Goal: Find contact information: Find contact information

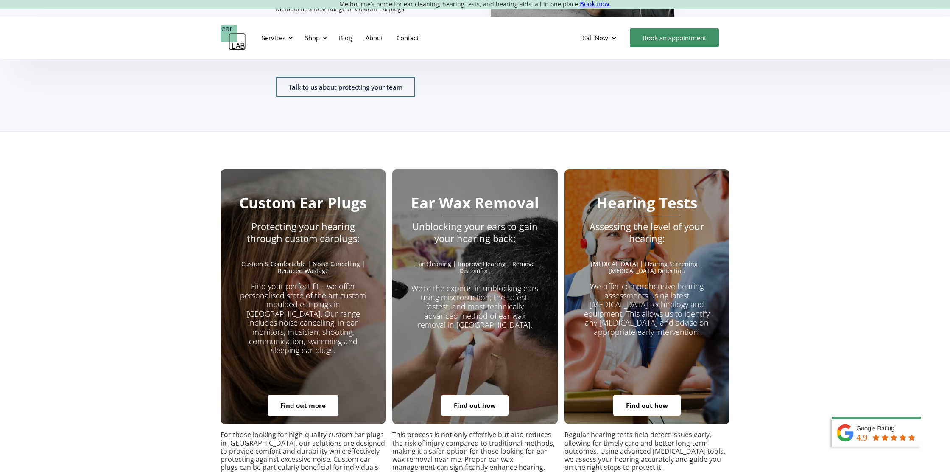
scroll to position [1516, 0]
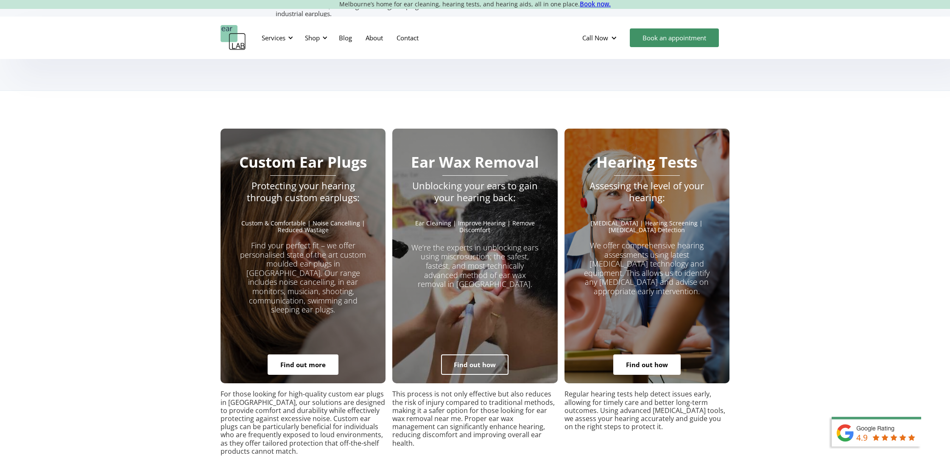
click at [501, 354] on link "Find out how" at bounding box center [474, 364] width 67 height 20
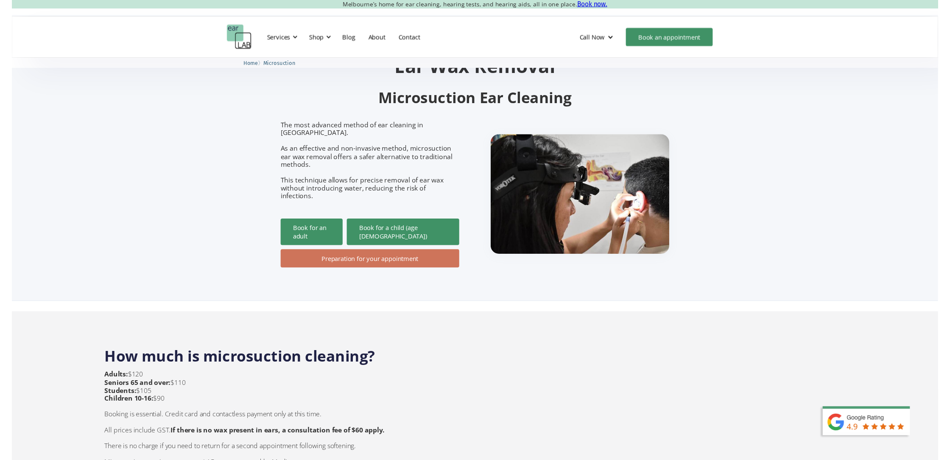
scroll to position [53, 0]
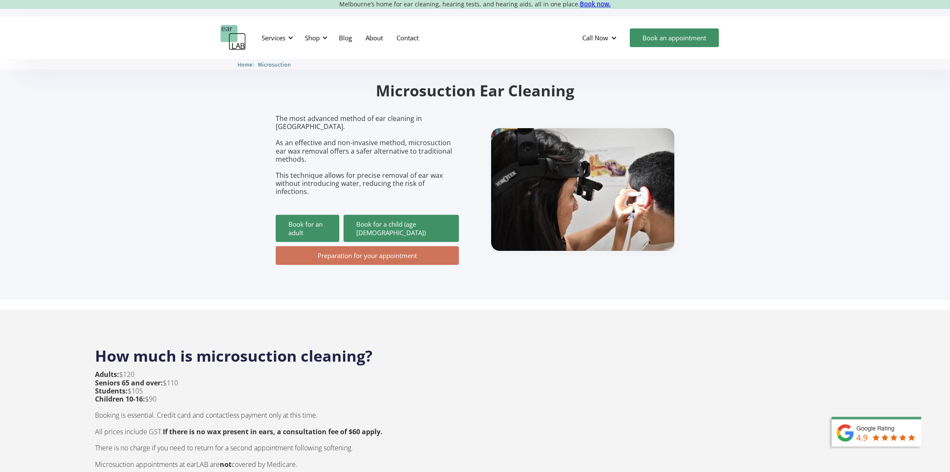
click at [385, 246] on link "Preparation for your appointment" at bounding box center [367, 255] width 183 height 19
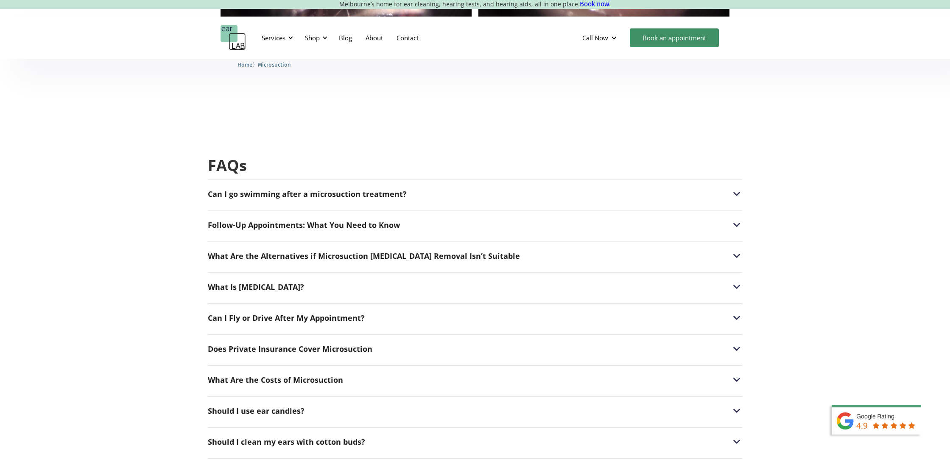
scroll to position [2009, 0]
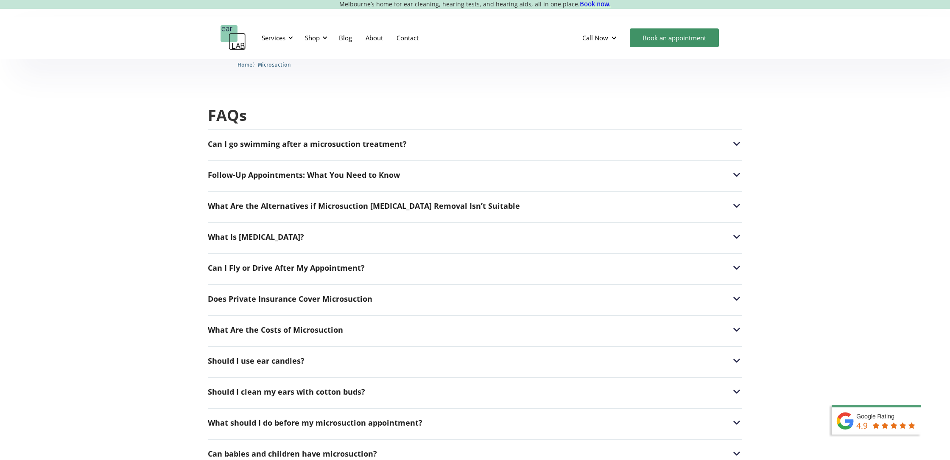
click at [411, 132] on div "Can I go swimming after a microsuction treatment? After a microsuction procedur…" at bounding box center [475, 358] width 534 height 458
click at [414, 138] on div "Can I go swimming after a microsuction treatment?" at bounding box center [475, 143] width 534 height 11
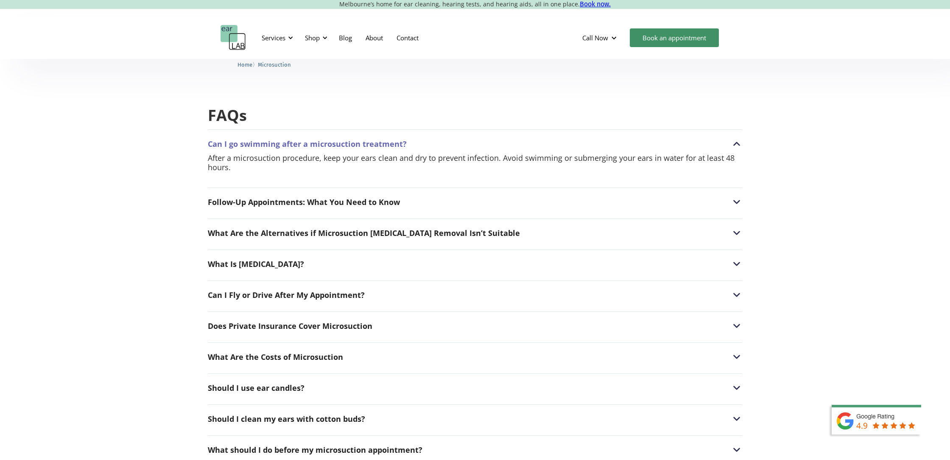
click at [688, 138] on div "Can I go swimming after a microsuction treatment?" at bounding box center [475, 143] width 534 height 11
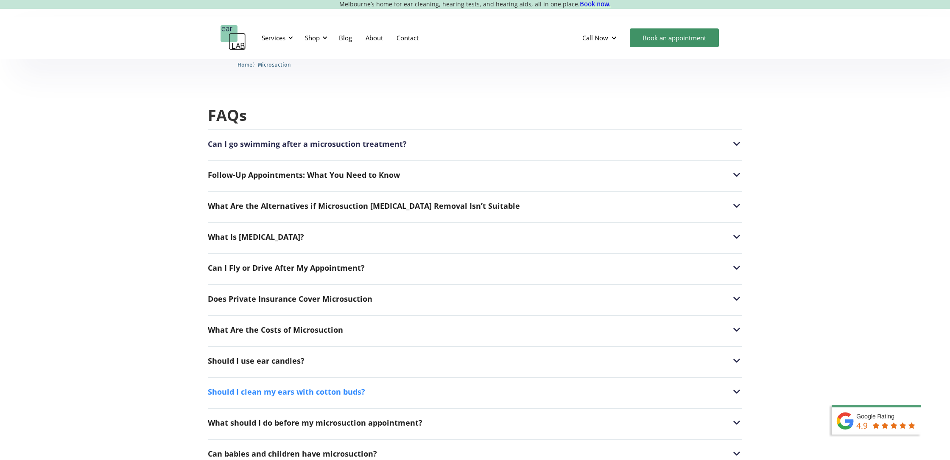
click at [365, 386] on div "Should I clean my ears with cotton buds?" at bounding box center [475, 391] width 534 height 11
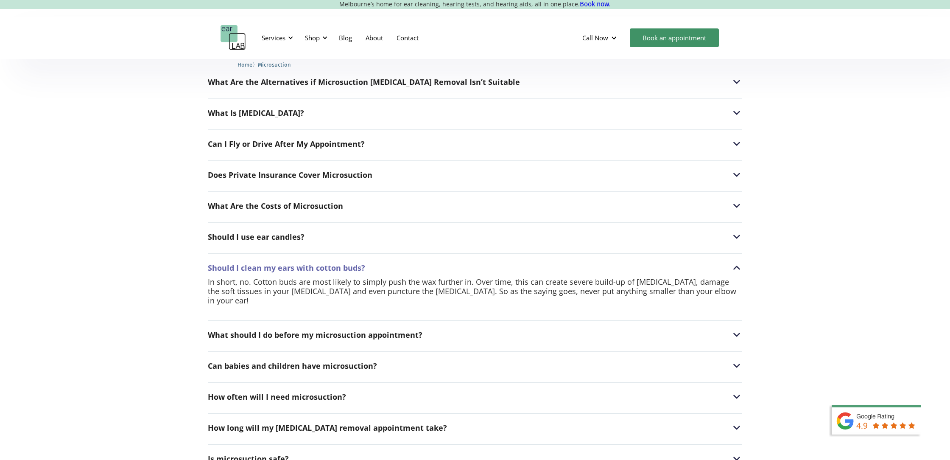
scroll to position [2135, 0]
click at [418, 358] on div "Can babies and children have microsuction?" at bounding box center [475, 363] width 534 height 11
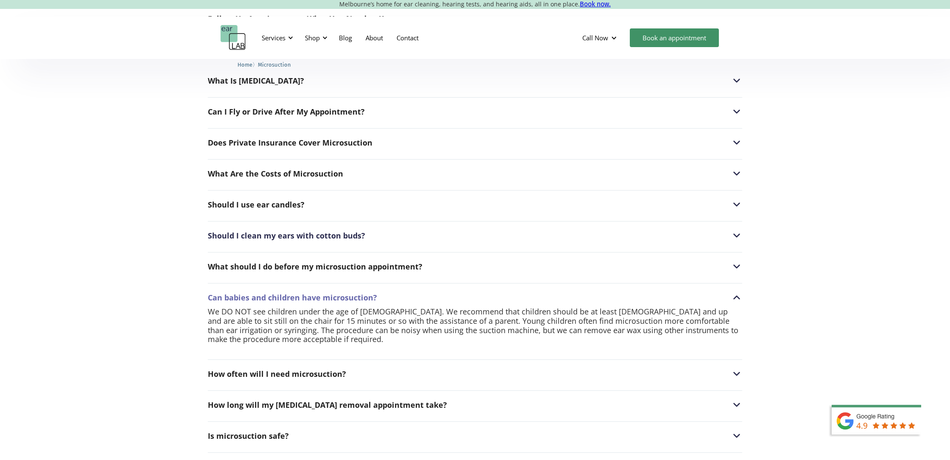
scroll to position [2177, 0]
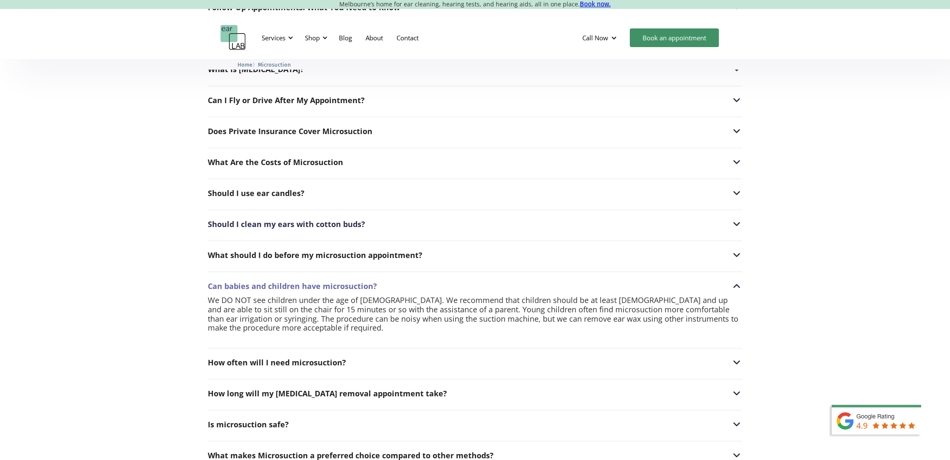
click at [406, 348] on div "How often will I need microsuction? Everyone produces ear wax at a different ra…" at bounding box center [475, 360] width 534 height 24
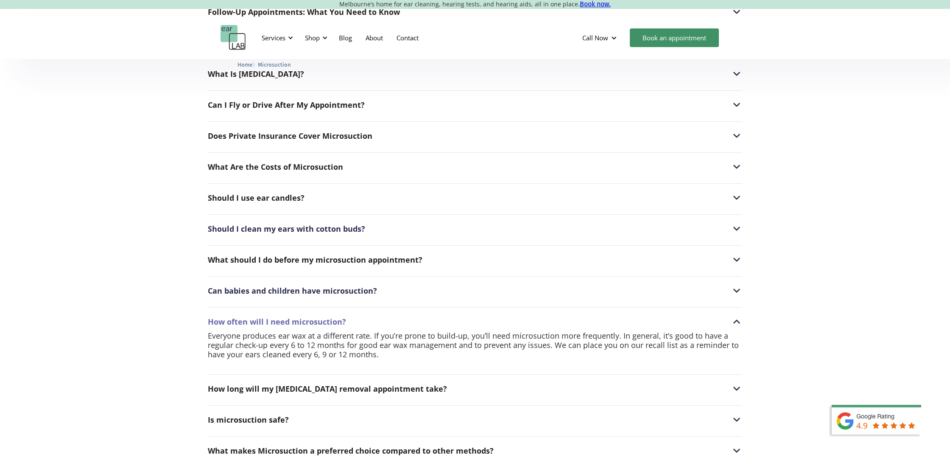
scroll to position [2172, 0]
click at [462, 375] on div "Can I go swimming after a microsuction treatment? After a microsuction procedur…" at bounding box center [475, 213] width 534 height 494
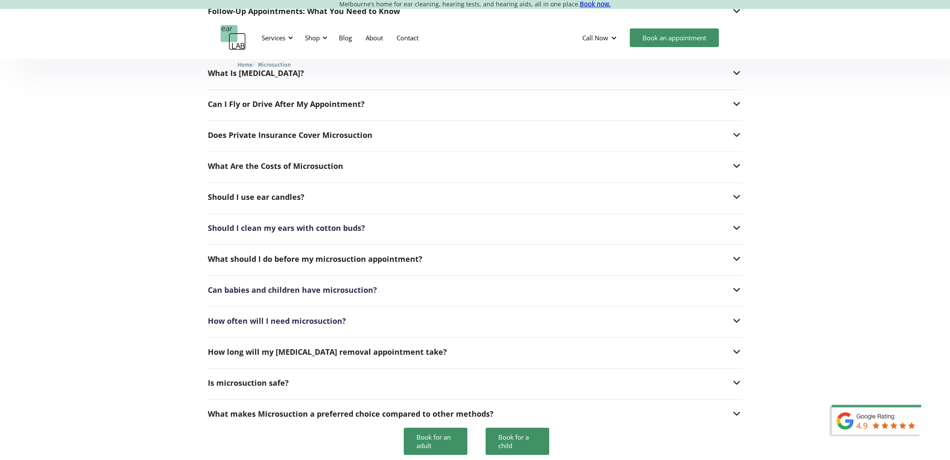
scroll to position [2175, 0]
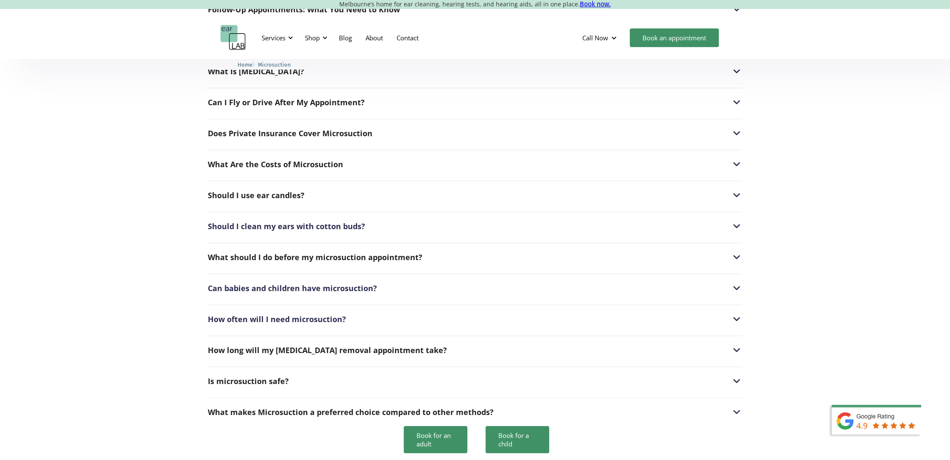
click at [459, 369] on div "Can I go swimming after a microsuction treatment? After a microsuction procedur…" at bounding box center [475, 193] width 534 height 458
click at [459, 366] on div "Is microsuction safe? Yes. Medical specialists around the world regard aural mi…" at bounding box center [475, 378] width 534 height 24
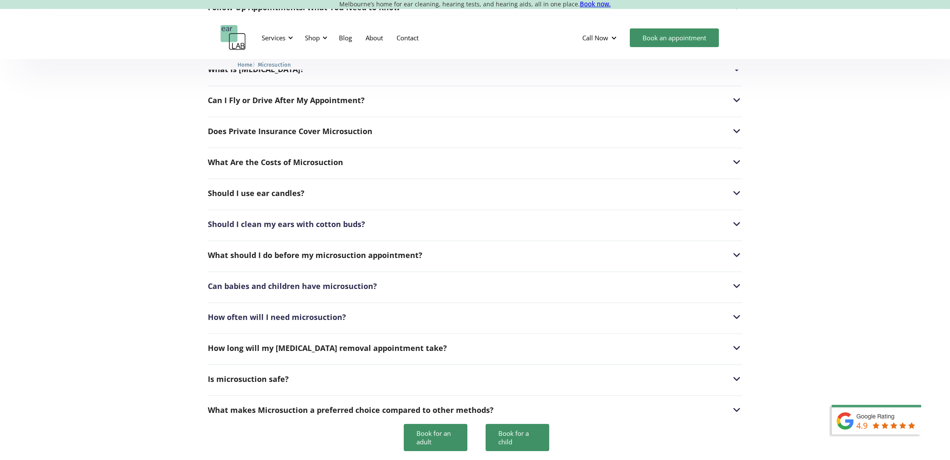
click at [459, 364] on div "Is microsuction safe? Yes. Medical specialists around the world regard aural mi…" at bounding box center [475, 376] width 534 height 24
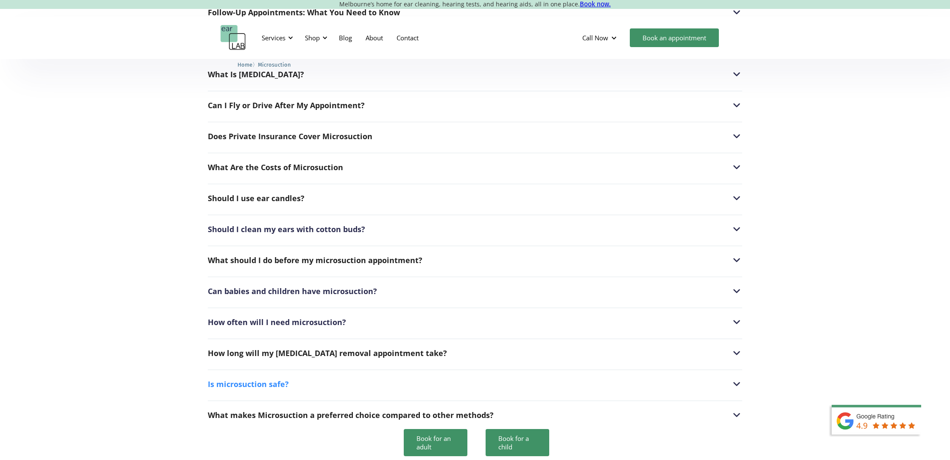
click at [426, 378] on div "Is microsuction safe?" at bounding box center [475, 383] width 534 height 11
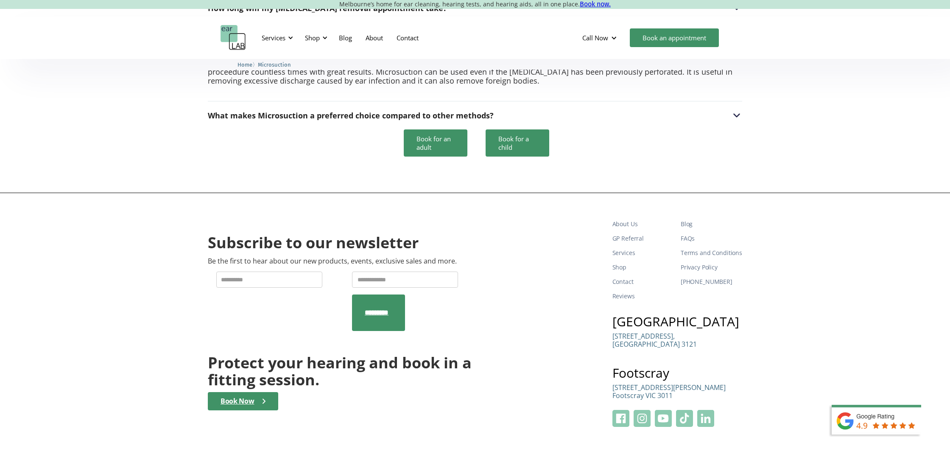
scroll to position [2516, 0]
click at [645, 410] on img at bounding box center [642, 418] width 17 height 17
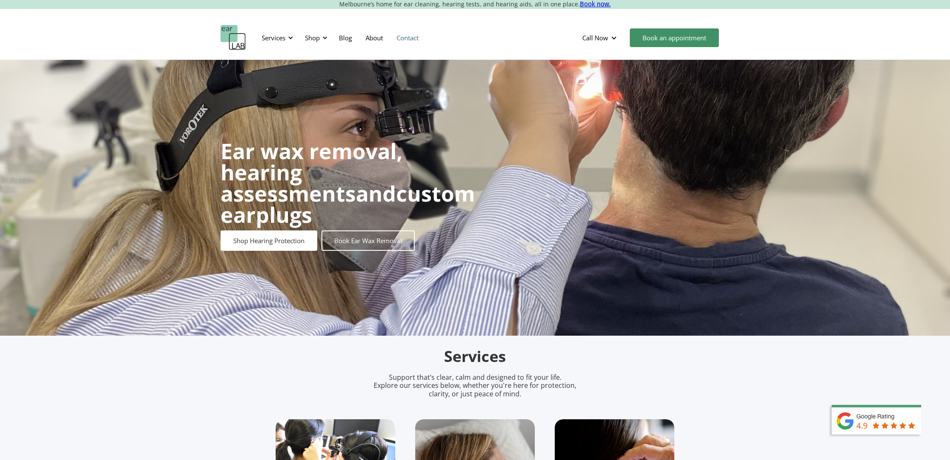
click at [406, 39] on link "Contact" at bounding box center [408, 37] width 36 height 25
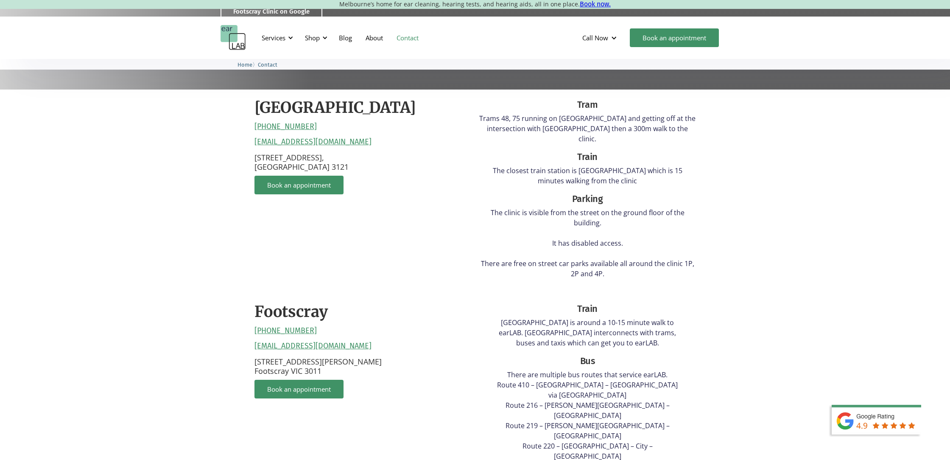
scroll to position [224, 0]
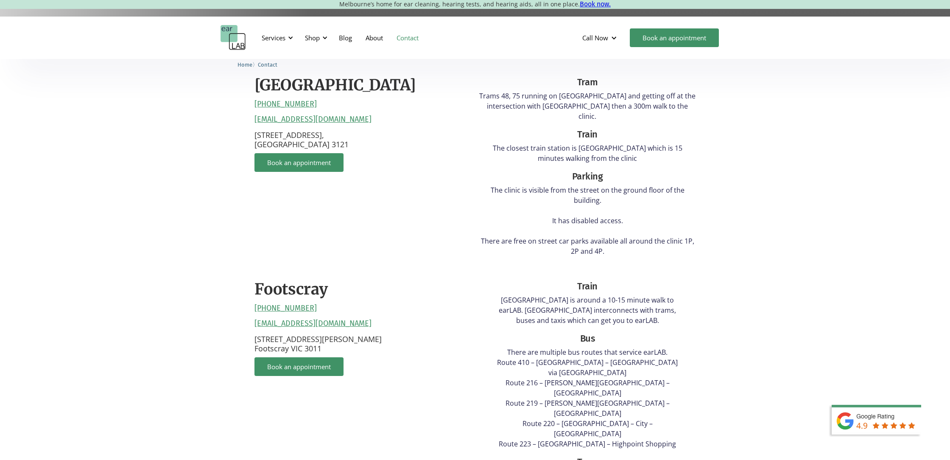
click at [333, 319] on link "[EMAIL_ADDRESS][DOMAIN_NAME]" at bounding box center [312, 323] width 117 height 9
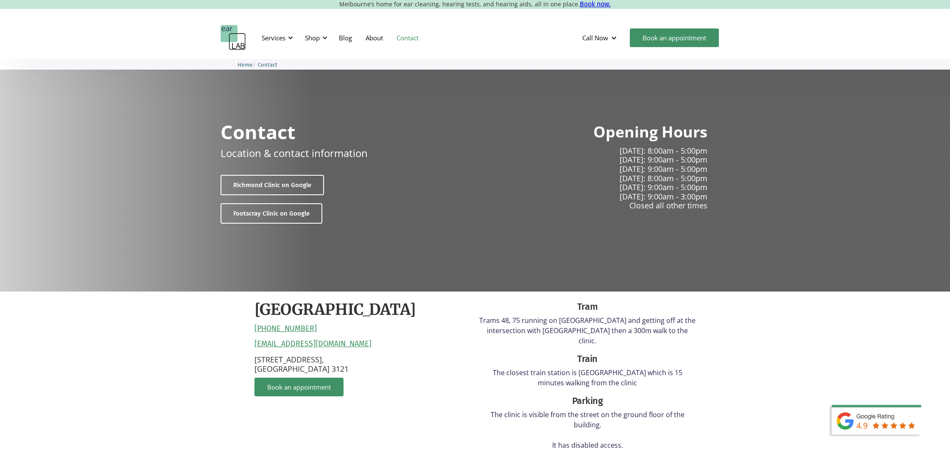
scroll to position [0, 0]
